Goal: Information Seeking & Learning: Learn about a topic

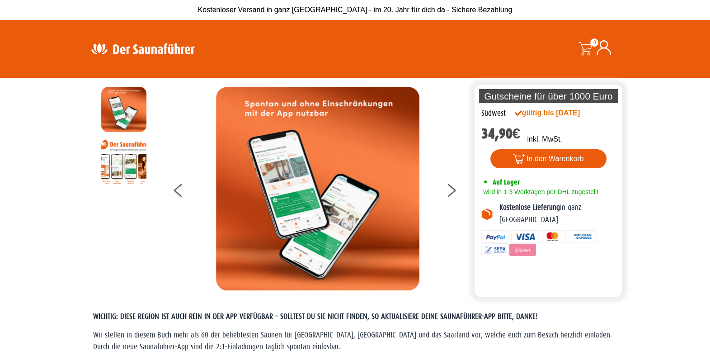
click at [452, 191] on icon at bounding box center [452, 186] width 8 height 7
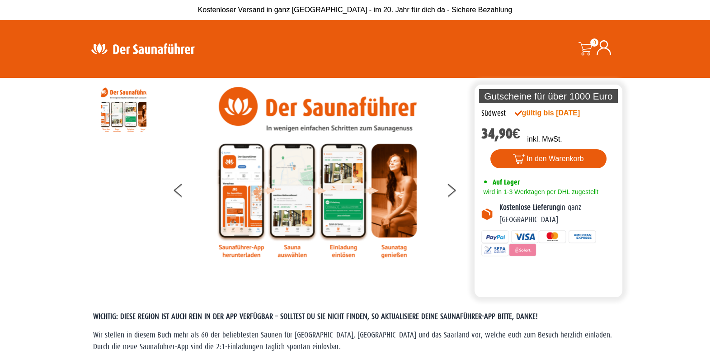
click at [452, 191] on icon at bounding box center [452, 186] width 8 height 7
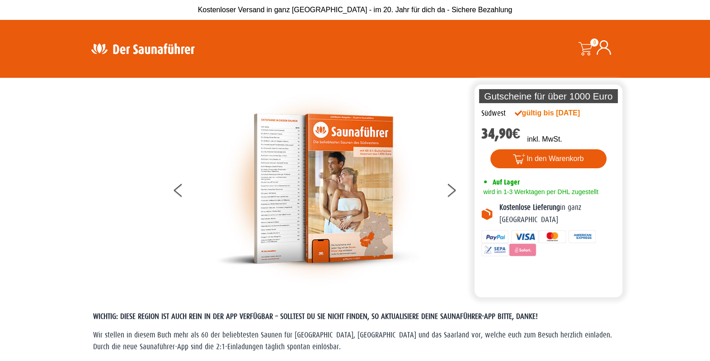
click at [452, 191] on icon at bounding box center [452, 186] width 8 height 7
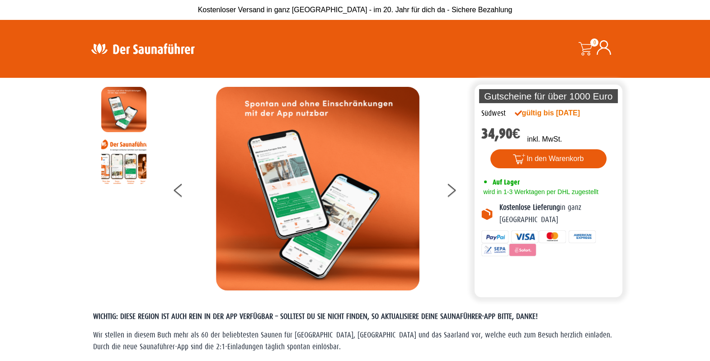
click at [452, 191] on icon at bounding box center [452, 186] width 8 height 7
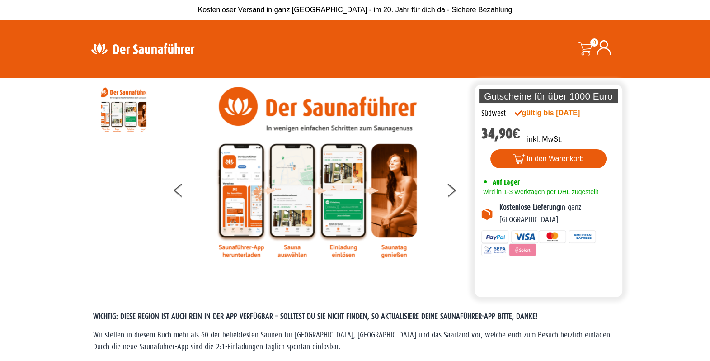
click at [452, 191] on icon at bounding box center [452, 186] width 8 height 7
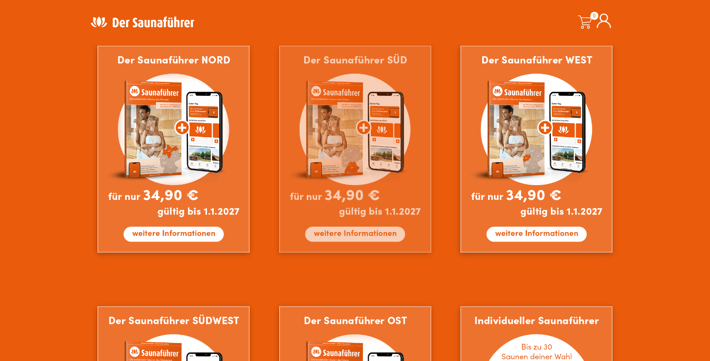
scroll to position [529, 0]
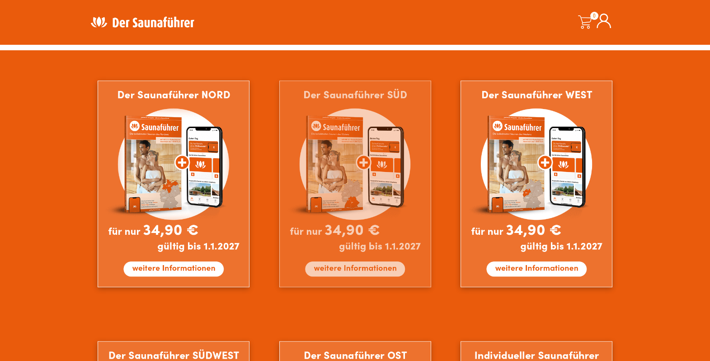
click at [375, 172] on img at bounding box center [355, 183] width 152 height 206
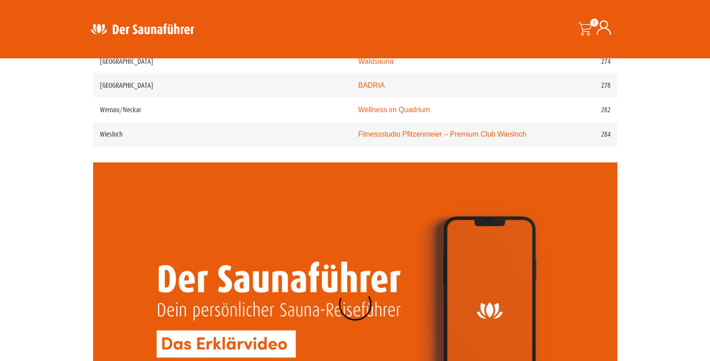
scroll to position [2350, 0]
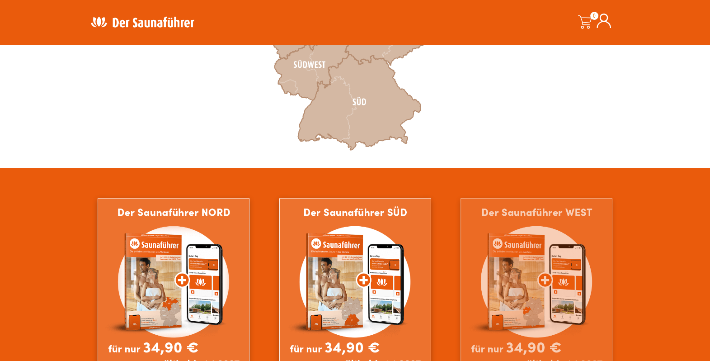
scroll to position [470, 0]
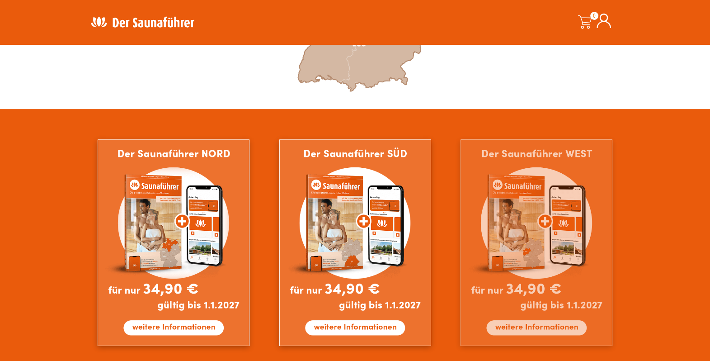
drag, startPoint x: 561, startPoint y: 211, endPoint x: 496, endPoint y: 171, distance: 76.5
click at [561, 205] on img at bounding box center [536, 242] width 152 height 206
click at [542, 264] on img at bounding box center [536, 242] width 152 height 206
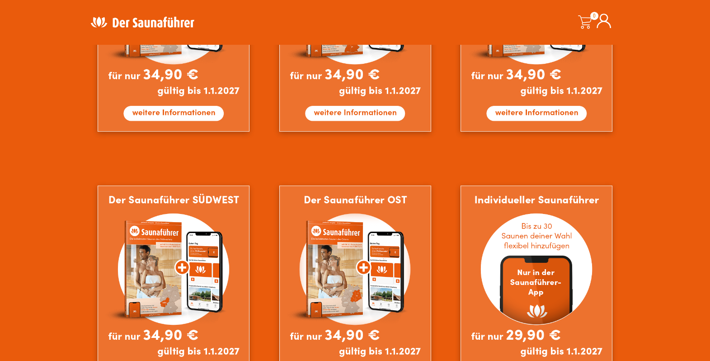
scroll to position [705, 0]
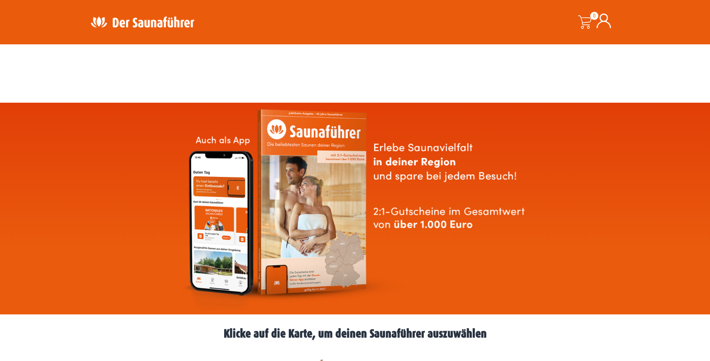
scroll to position [705, 0]
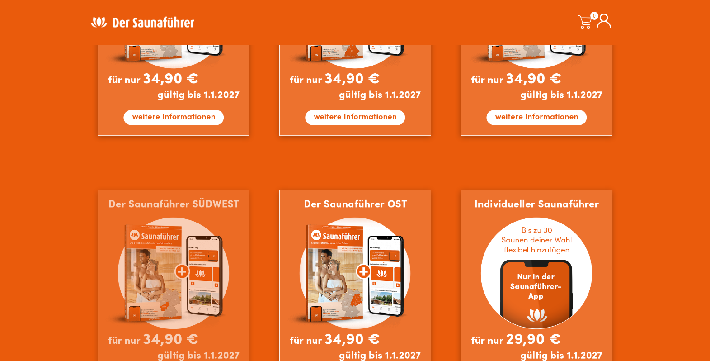
click at [196, 245] on img at bounding box center [174, 292] width 152 height 206
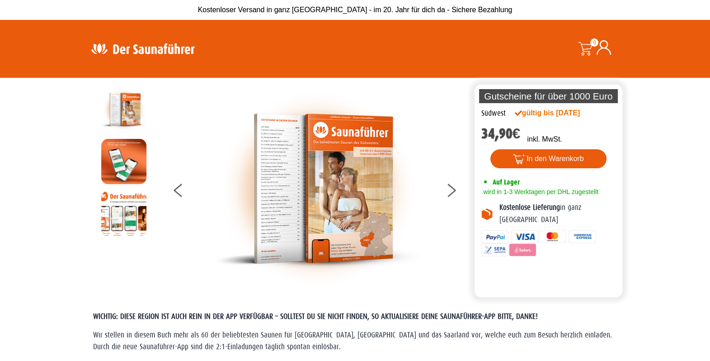
drag, startPoint x: 579, startPoint y: 124, endPoint x: 585, endPoint y: 127, distance: 6.9
click at [426, 105] on div at bounding box center [317, 188] width 309 height 203
